Goal: Information Seeking & Learning: Learn about a topic

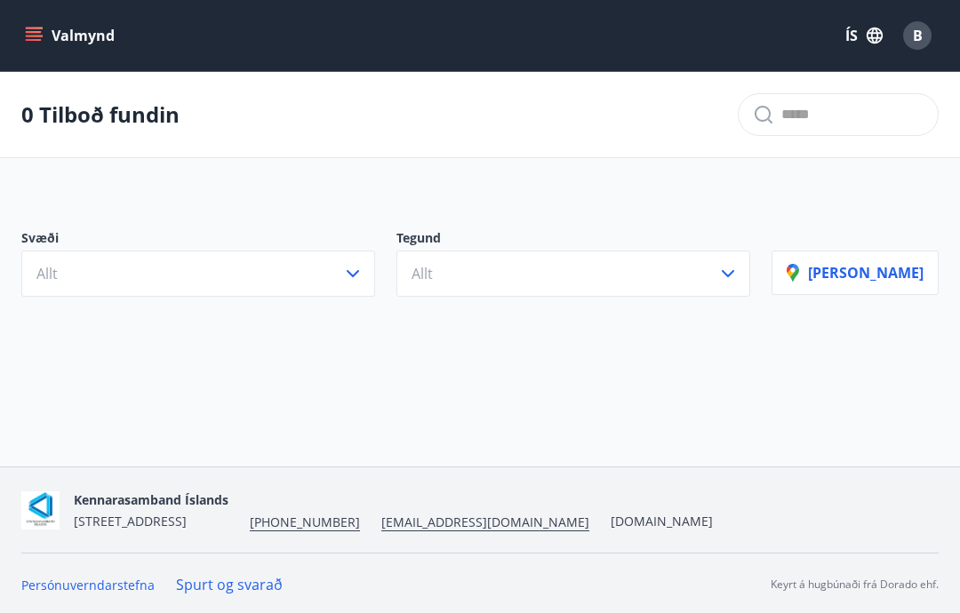
click at [353, 278] on button "Allt" at bounding box center [198, 274] width 354 height 46
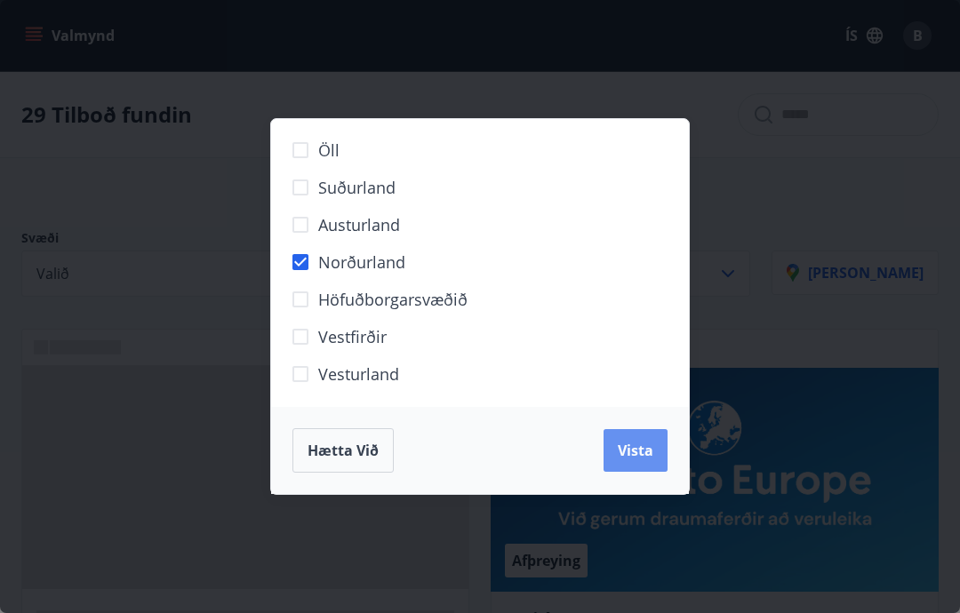
click at [640, 455] on span "Vista" at bounding box center [635, 451] width 36 height 20
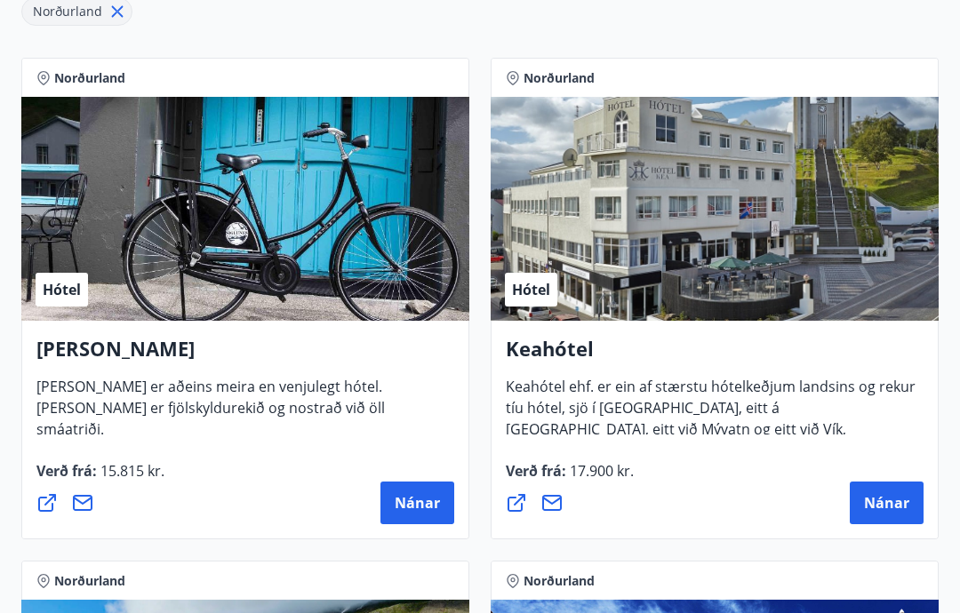
scroll to position [362, 0]
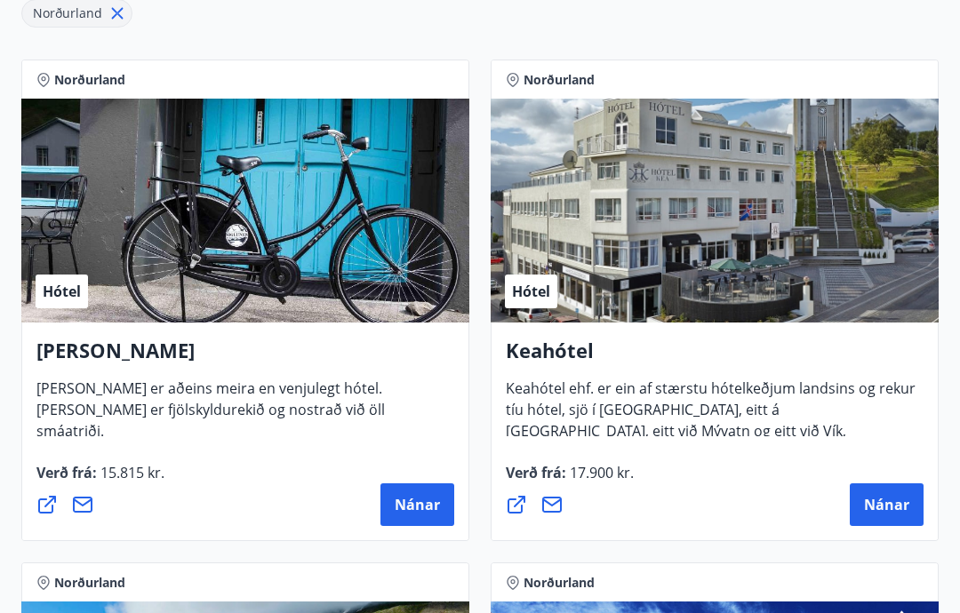
click at [895, 506] on span "Nánar" at bounding box center [886, 505] width 45 height 20
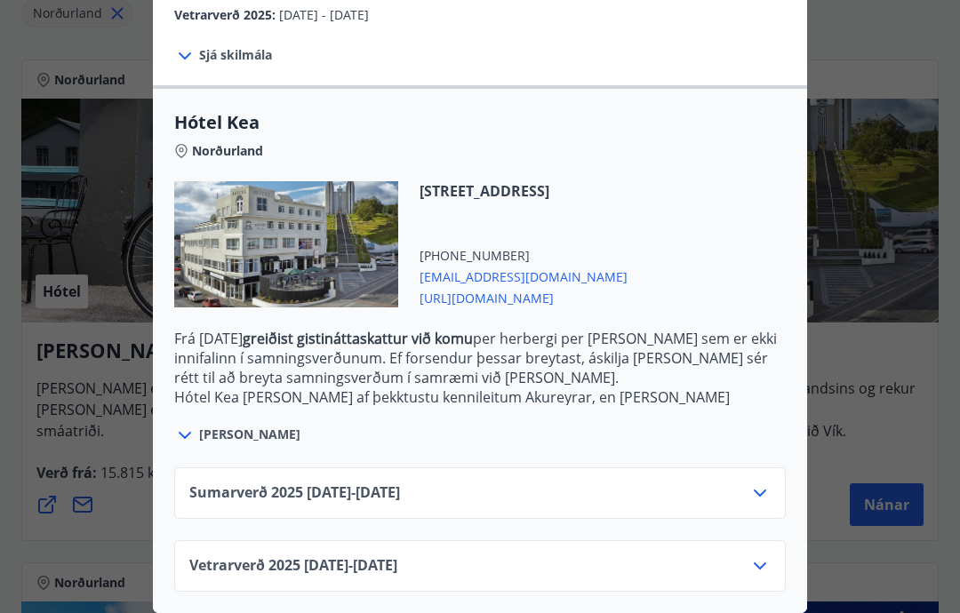
scroll to position [387, 0]
click at [768, 568] on icon at bounding box center [759, 565] width 21 height 21
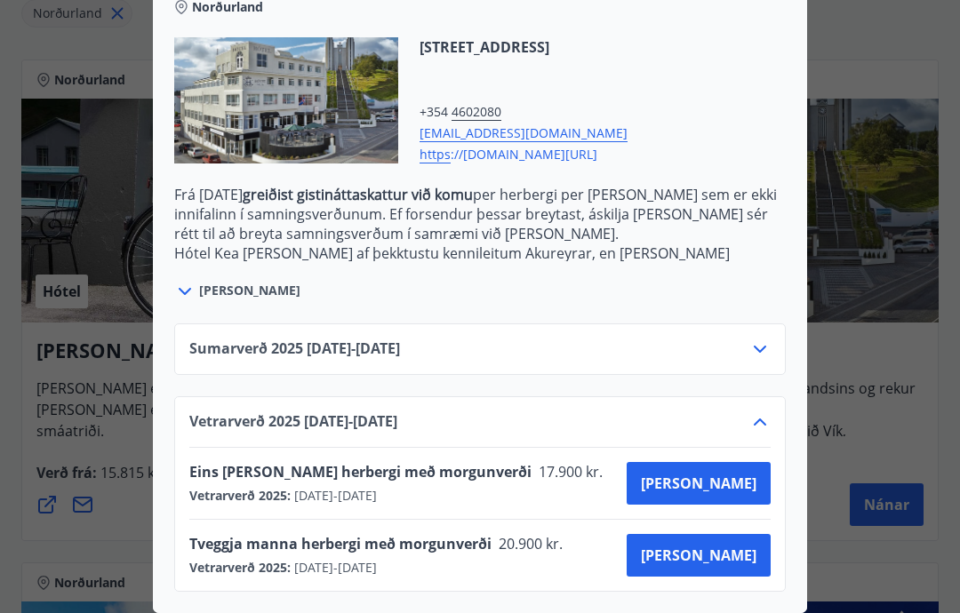
scroll to position [531, 0]
click at [787, 348] on div "Sumarverð [PHONE_NUMBER][DATE] - [DATE] Vetrarverð [PHONE_NUMBER][DATE] - [DATE…" at bounding box center [480, 447] width 654 height 290
click at [650, 345] on div "Sumarverð [PHONE_NUMBER][DATE] - [DATE]" at bounding box center [479, 356] width 581 height 36
click at [734, 287] on div "[PERSON_NAME]" at bounding box center [479, 281] width 611 height 41
click at [769, 418] on icon at bounding box center [759, 421] width 21 height 21
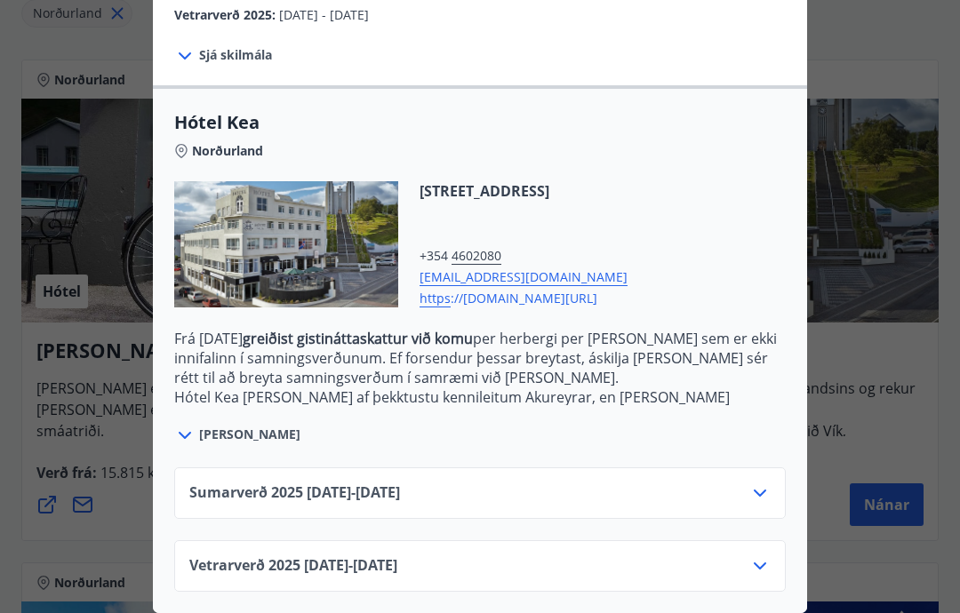
scroll to position [387, 0]
click at [866, 474] on div at bounding box center [480, 306] width 960 height 613
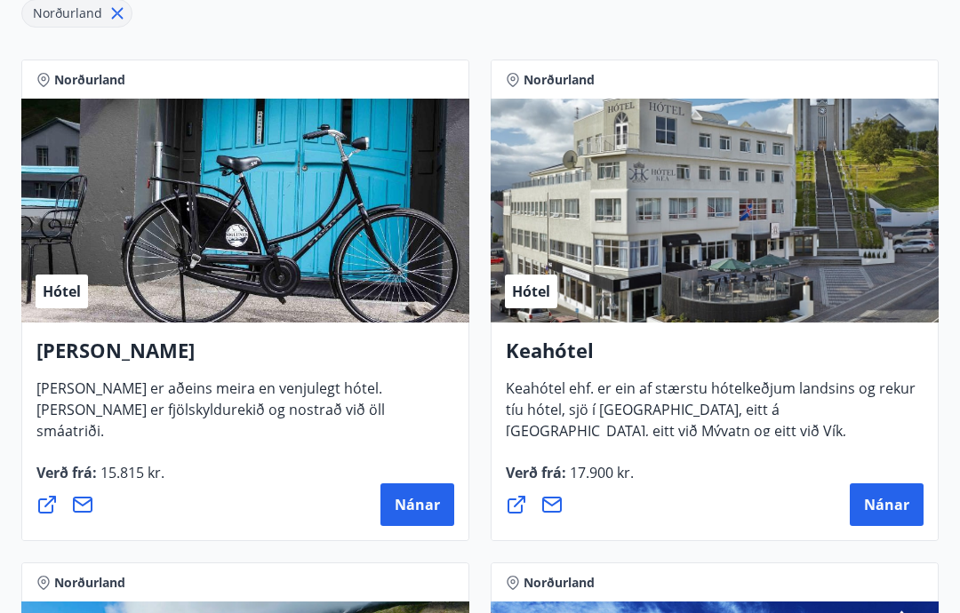
click at [755, 496] on div "Nánar" at bounding box center [715, 504] width 418 height 43
click at [871, 498] on span "Nánar" at bounding box center [886, 505] width 45 height 20
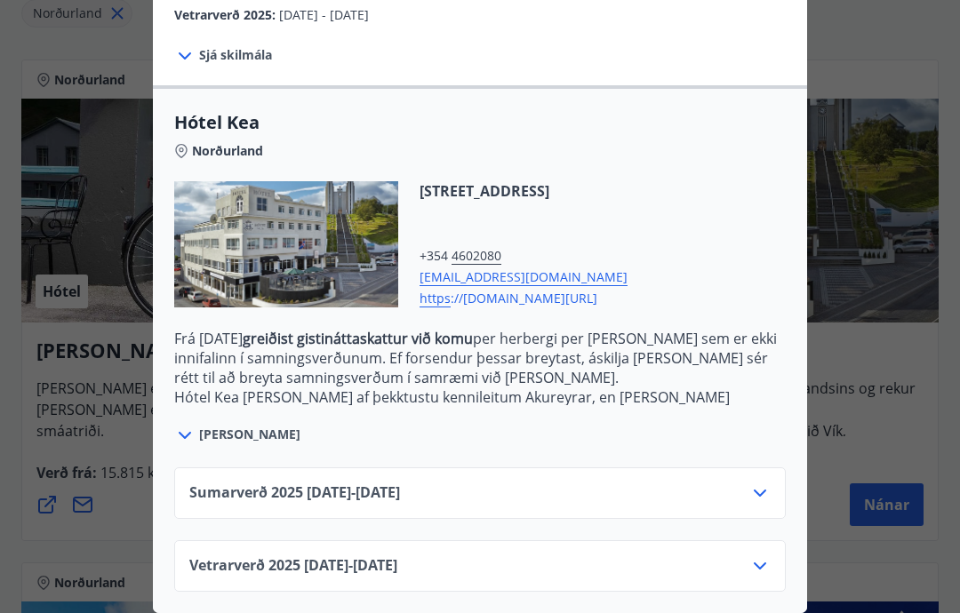
click at [760, 500] on icon at bounding box center [759, 492] width 21 height 21
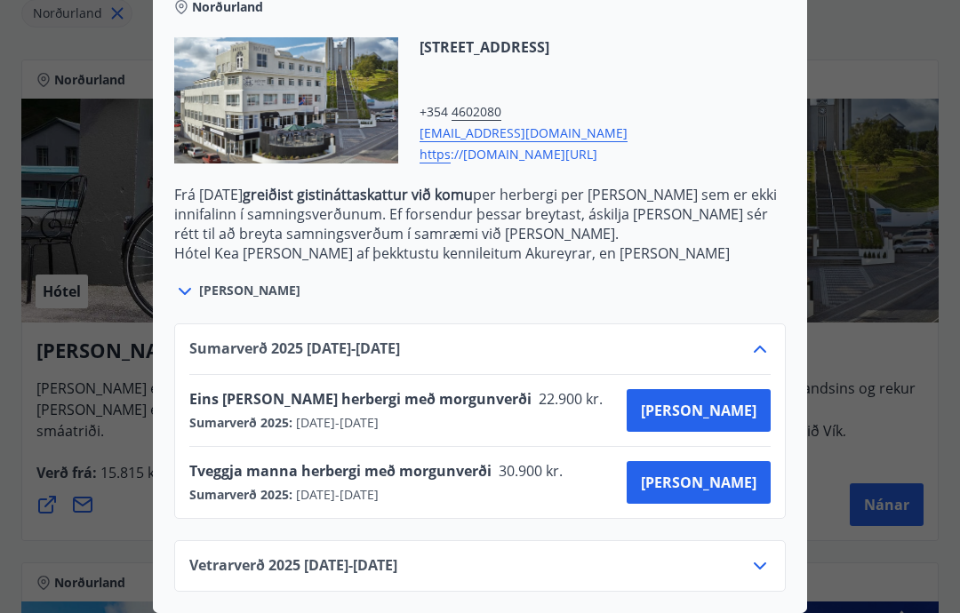
scroll to position [531, 0]
